Goal: Transaction & Acquisition: Book appointment/travel/reservation

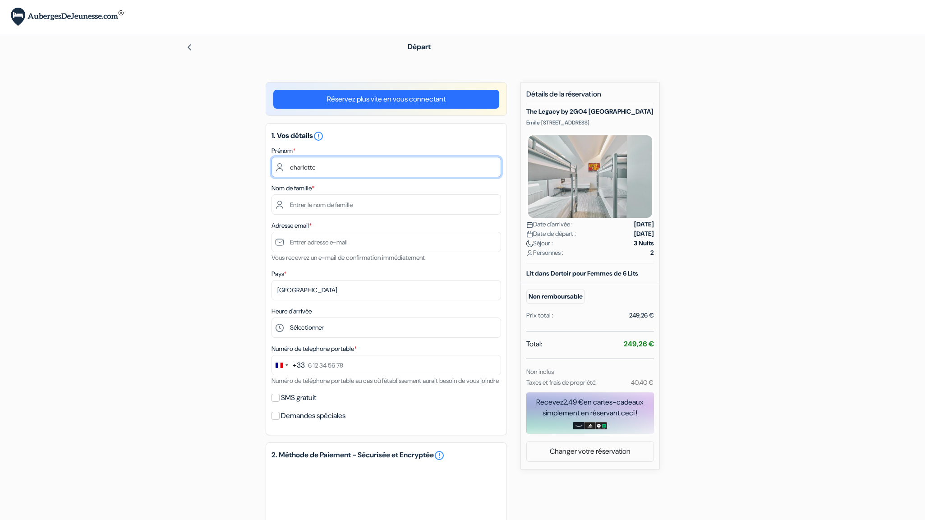
type input "charlotte"
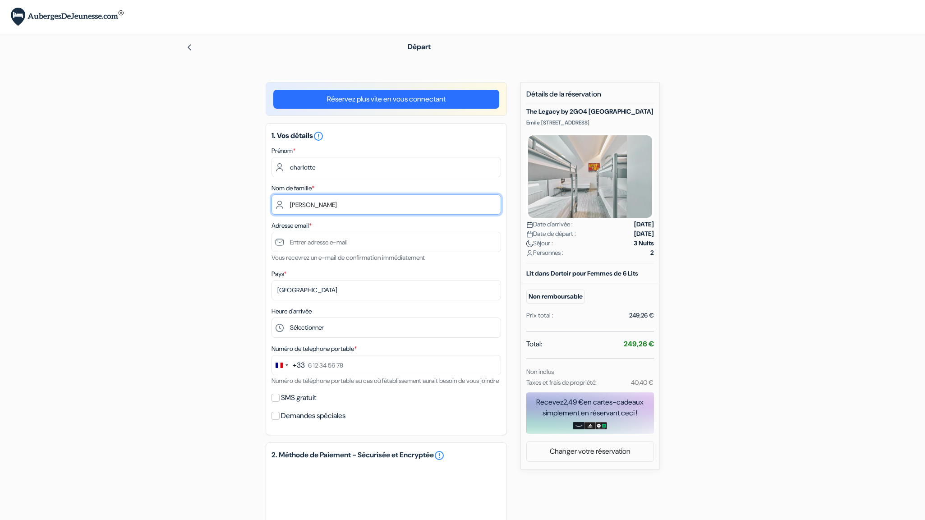
type input "nunez"
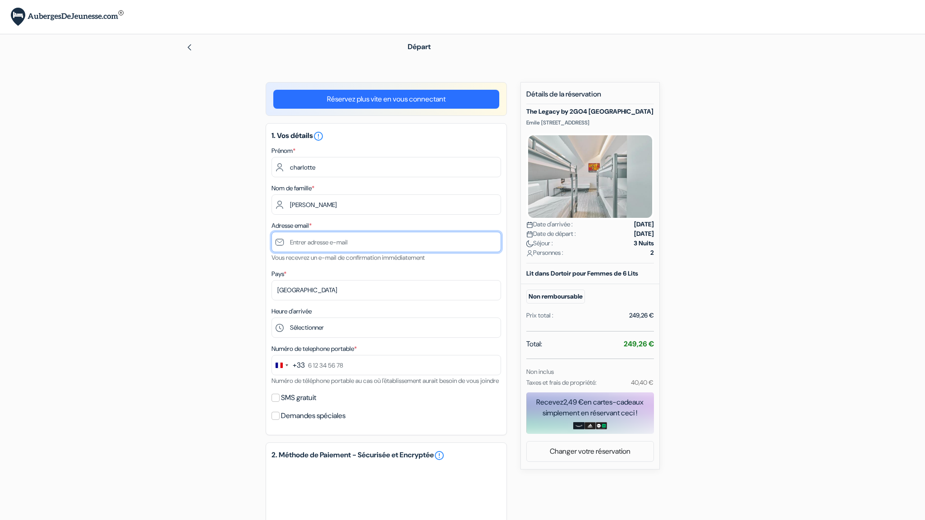
type input "charlotte.nunez24@gmail.com"
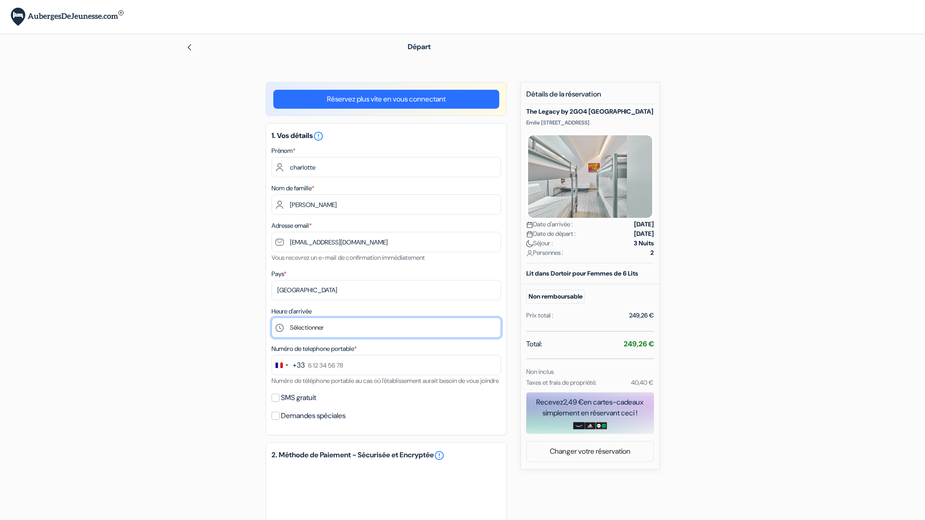
select select "15"
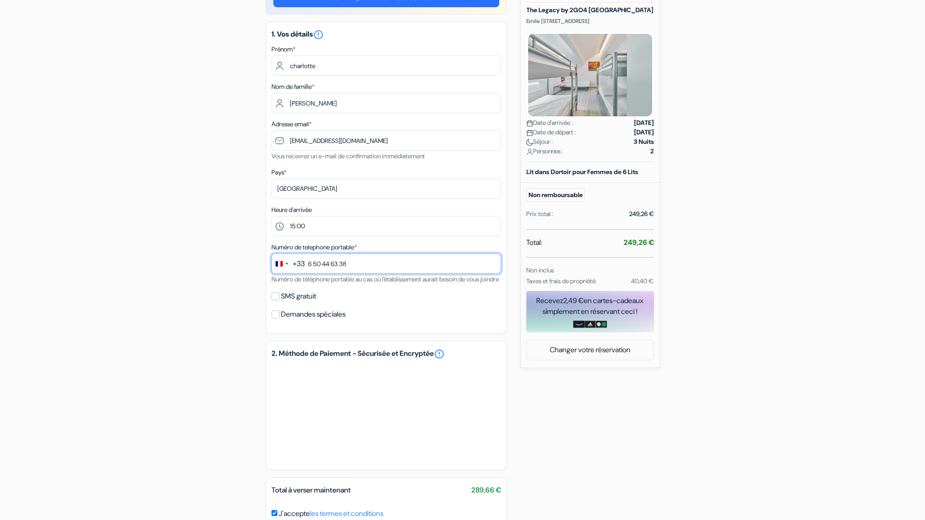
scroll to position [114, 0]
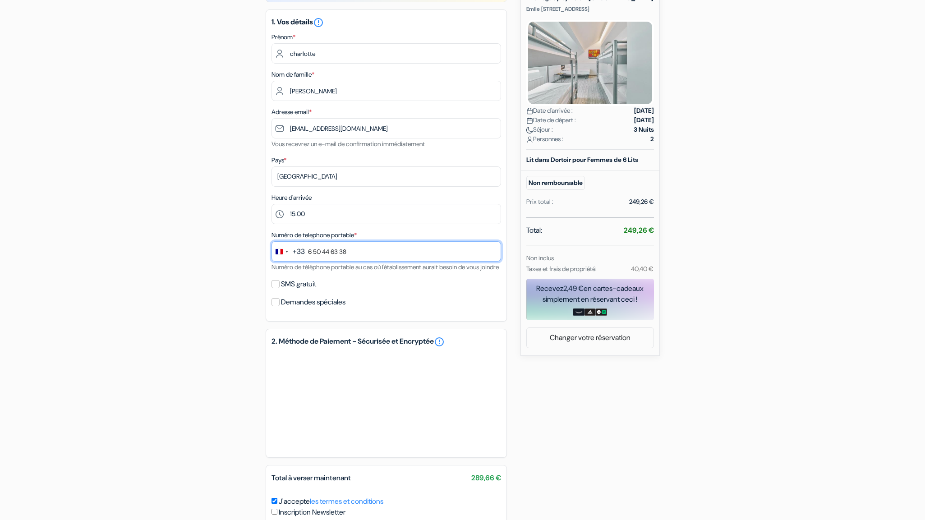
type input "6 50 44 63 38"
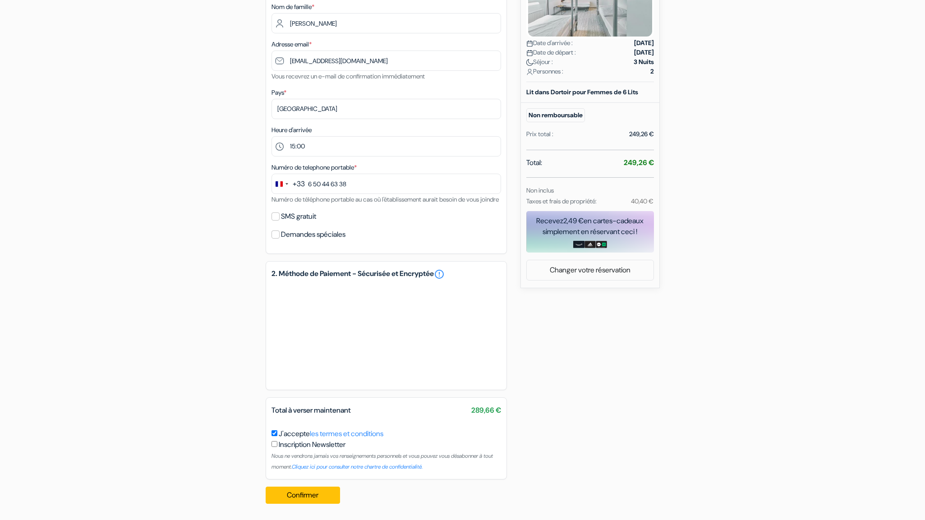
scroll to position [192, 0]
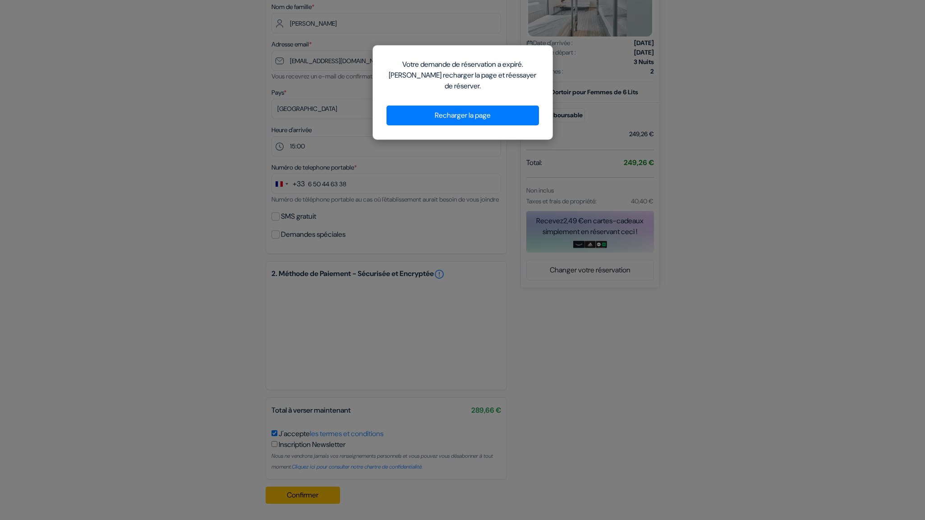
click at [591, 66] on div "Votre demande de réservation a expiré. Veuillez recharger la page et réessayer …" at bounding box center [462, 260] width 925 height 520
click at [478, 117] on button "Recharger la page" at bounding box center [463, 116] width 152 height 20
click at [488, 115] on button "Recharger la page" at bounding box center [463, 116] width 152 height 20
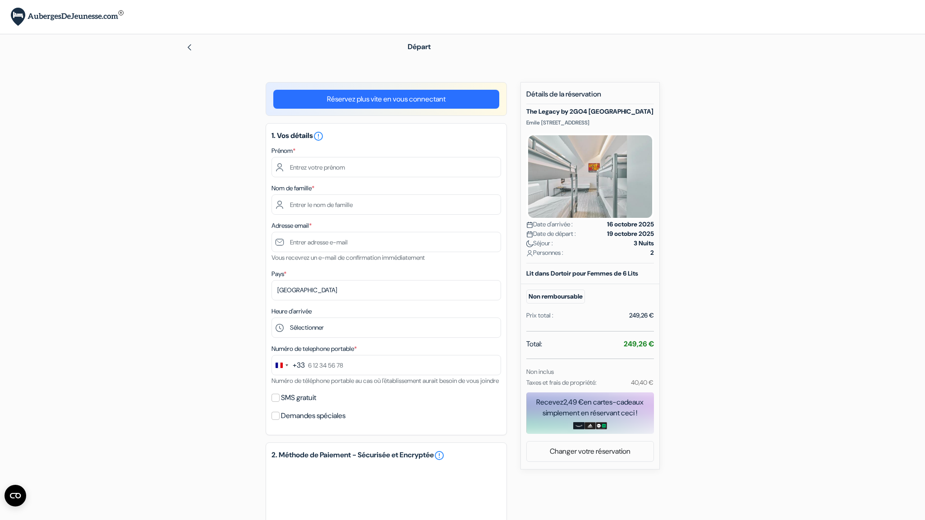
click at [191, 42] on link at bounding box center [189, 46] width 7 height 9
click at [489, 166] on input "text" at bounding box center [387, 167] width 230 height 20
type input "charlotte"
type input "nunez"
type input "charlotte.nunez24@gmail.com"
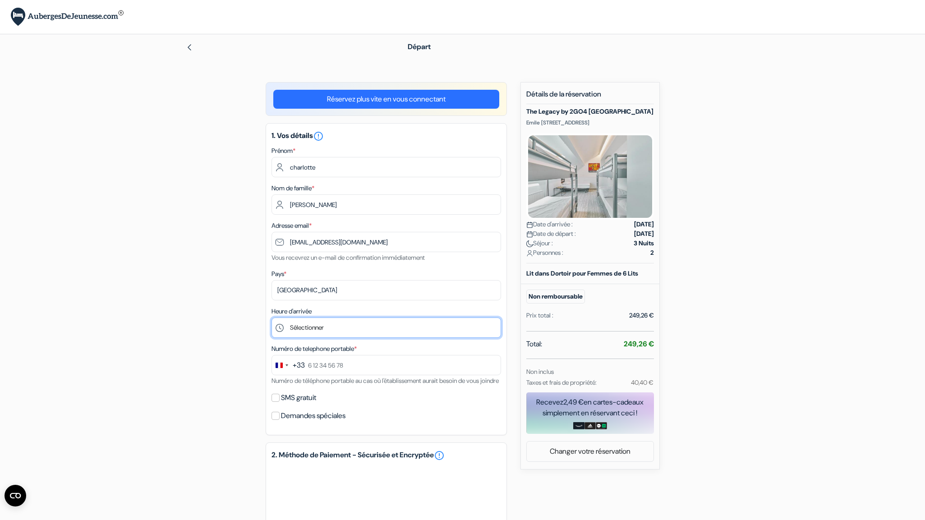
select select "15"
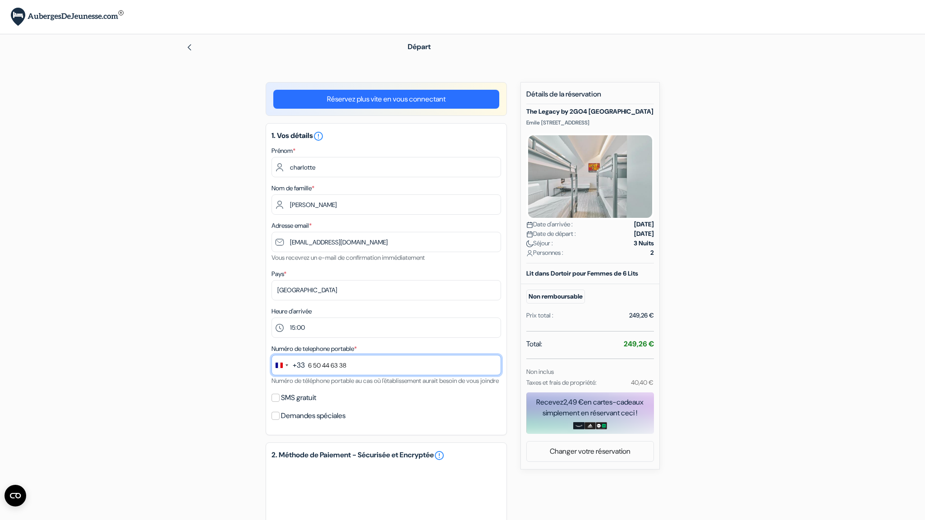
type input "6 50 44 63 38"
click at [384, 404] on div "SMS gratuit" at bounding box center [387, 398] width 230 height 13
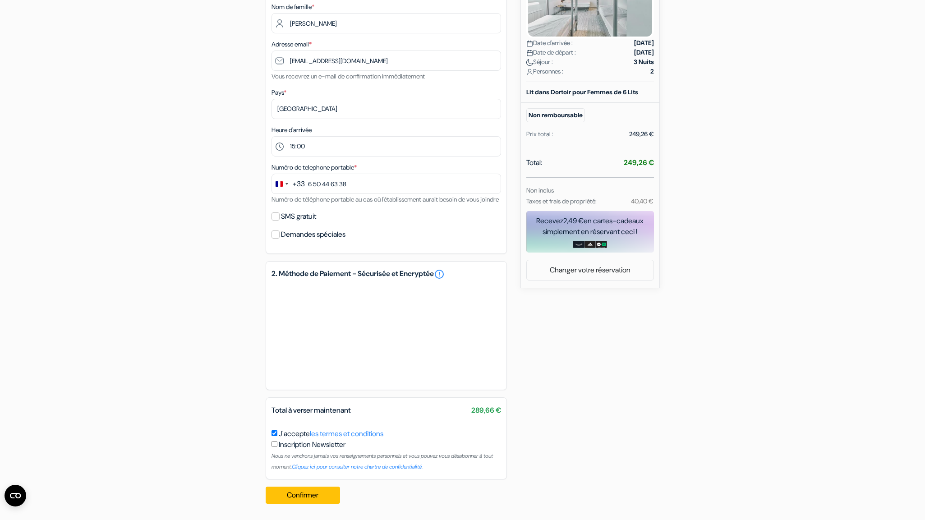
scroll to position [192, 0]
click at [320, 494] on button "Confirmer Loading..." at bounding box center [303, 495] width 75 height 17
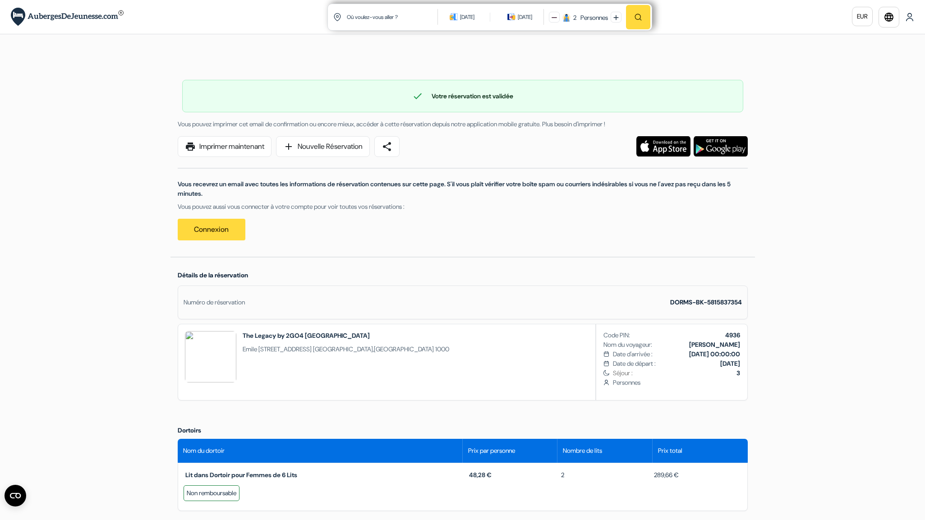
click at [227, 147] on link "print Imprimer maintenant" at bounding box center [225, 146] width 94 height 21
